Goal: Task Accomplishment & Management: Complete application form

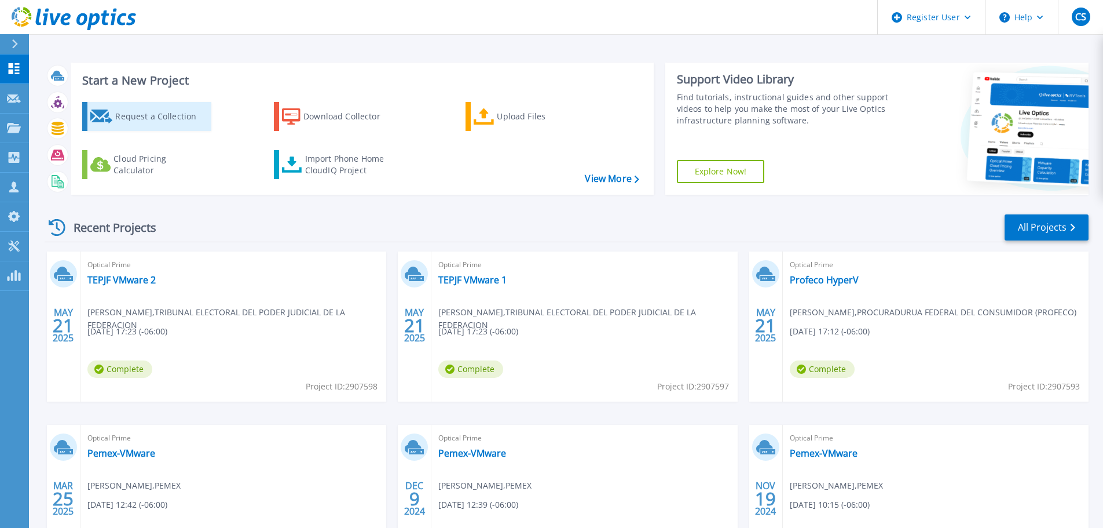
click at [181, 119] on div "Request a Collection" at bounding box center [161, 116] width 93 height 23
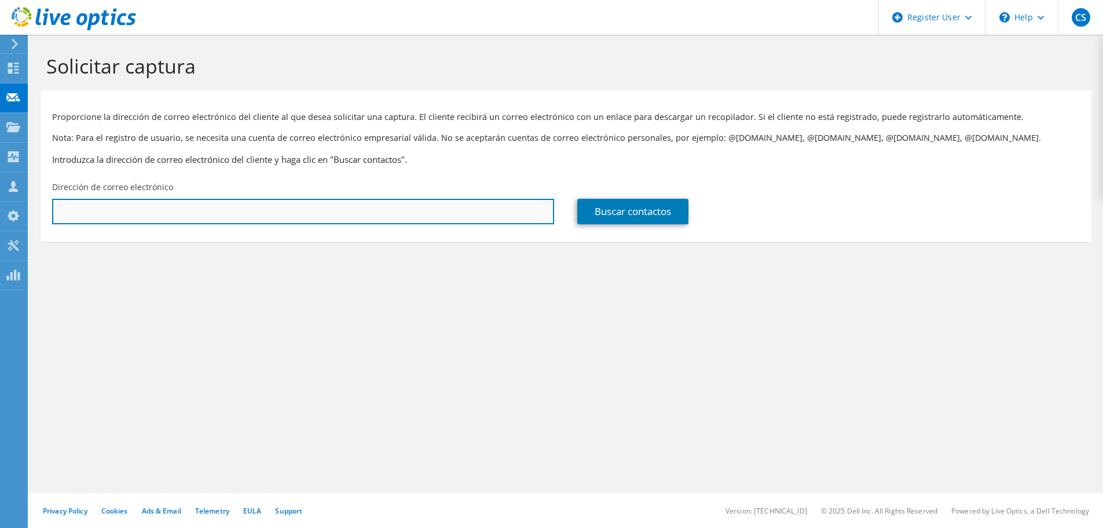
click at [234, 210] on input "text" at bounding box center [303, 211] width 502 height 25
